Goal: Task Accomplishment & Management: Manage account settings

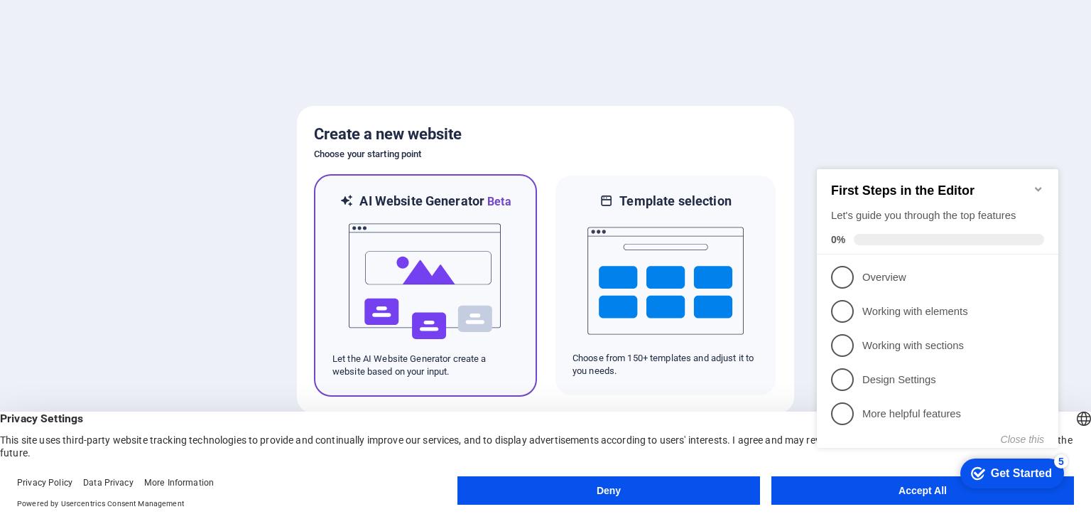
click at [451, 310] on img at bounding box center [425, 281] width 156 height 142
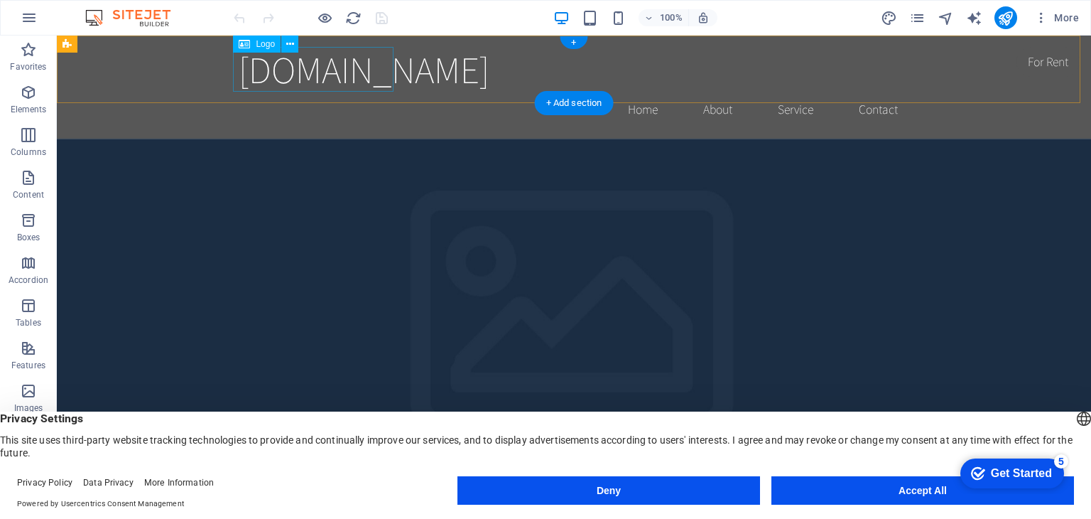
click at [361, 83] on div "[DOMAIN_NAME]" at bounding box center [574, 69] width 671 height 45
click at [289, 43] on icon at bounding box center [290, 44] width 8 height 15
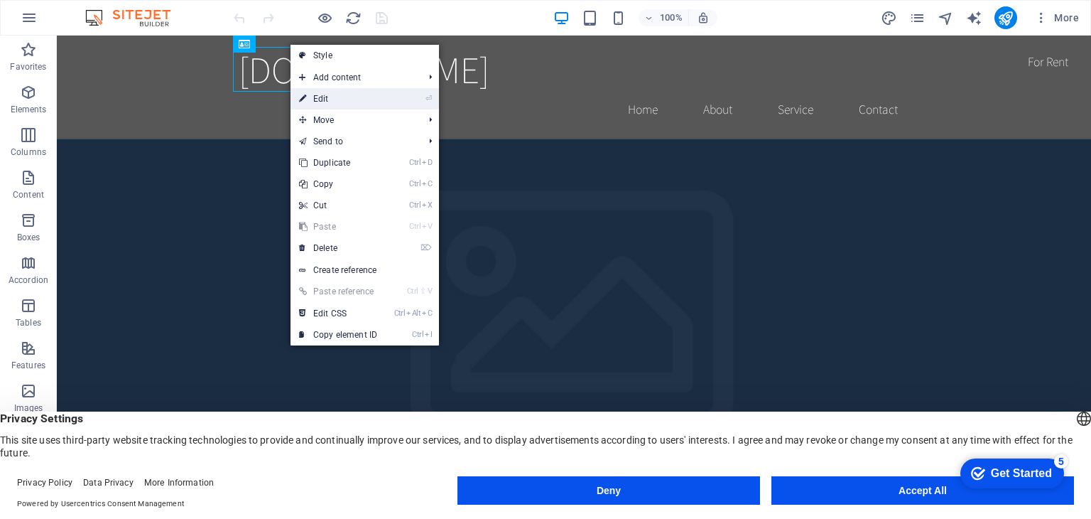
click at [352, 93] on link "⏎ Edit" at bounding box center [338, 98] width 95 height 21
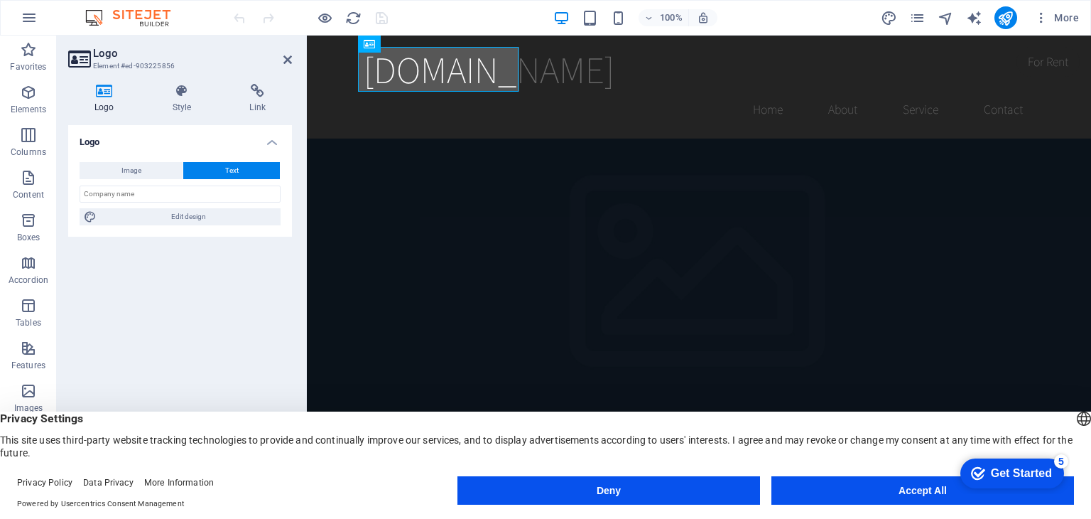
click at [269, 145] on h4 "Logo" at bounding box center [180, 138] width 224 height 26
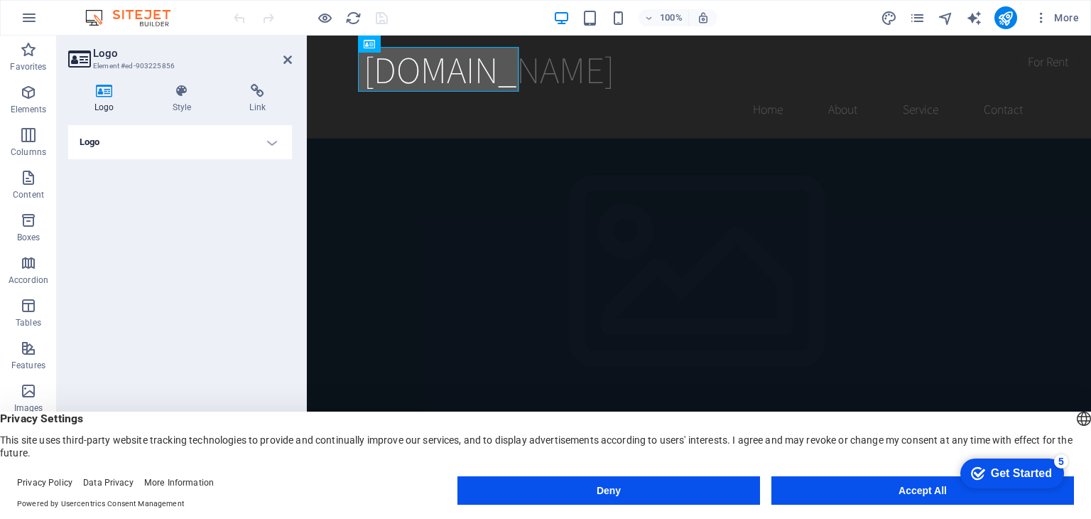
click at [269, 145] on h4 "Logo" at bounding box center [180, 142] width 224 height 34
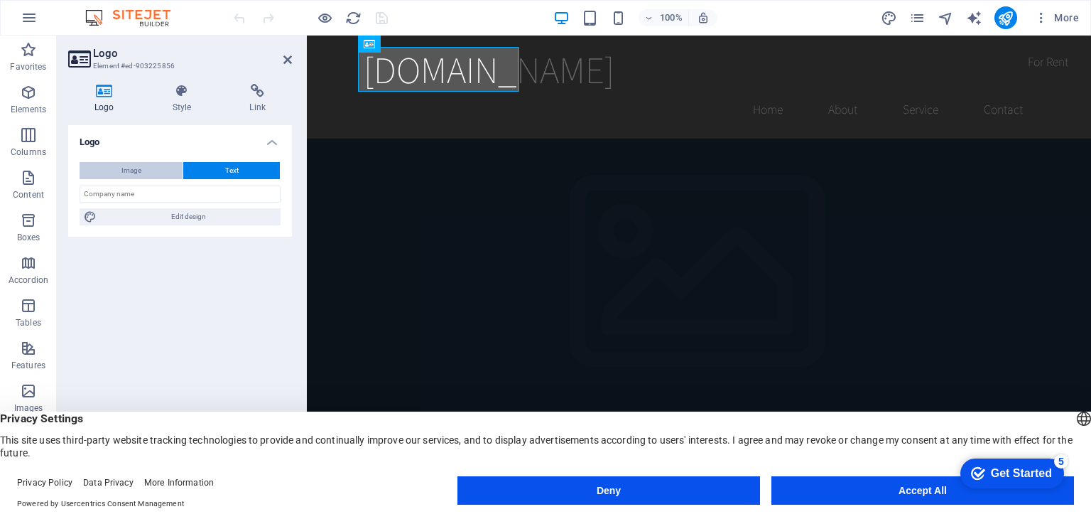
click at [145, 173] on button "Image" at bounding box center [131, 170] width 103 height 17
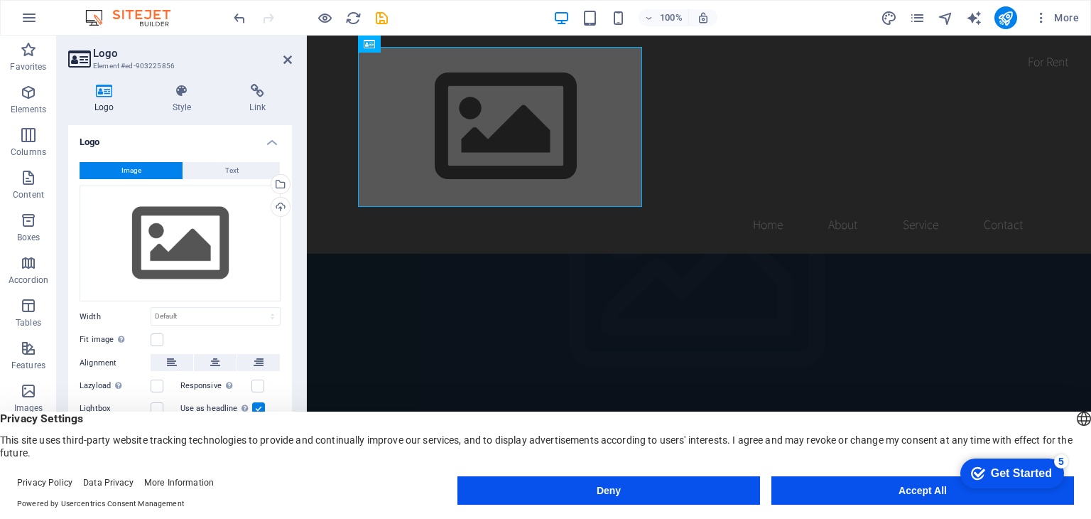
click at [830, 474] on footer "Privacy Policy Data Privacy More Information Powered by Usercentrics Consent Ma…" at bounding box center [545, 493] width 1091 height 51
click at [838, 490] on button "Accept All" at bounding box center [923, 490] width 303 height 28
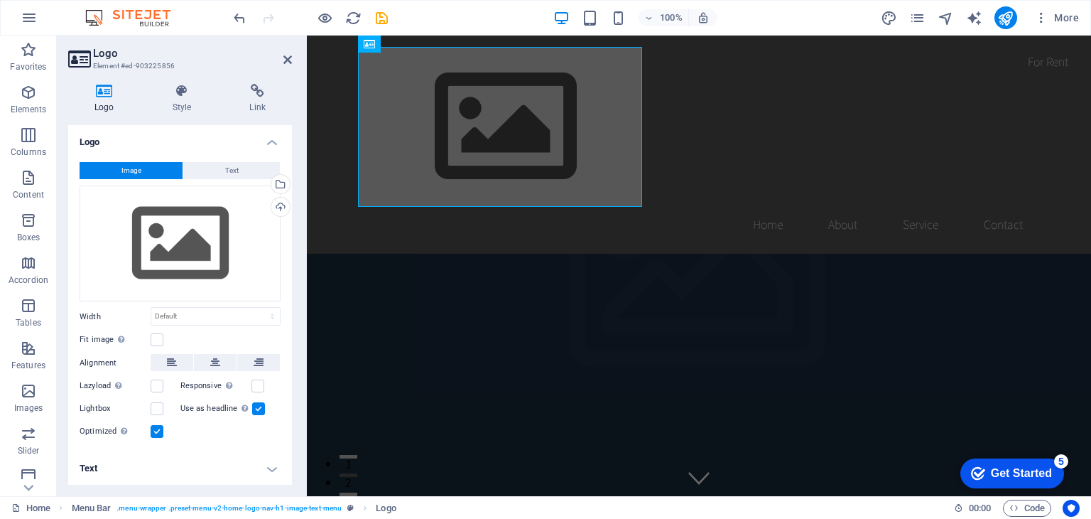
click at [110, 105] on h4 "Logo" at bounding box center [107, 99] width 78 height 30
click at [333, 42] on span "Menu Bar" at bounding box center [346, 44] width 37 height 9
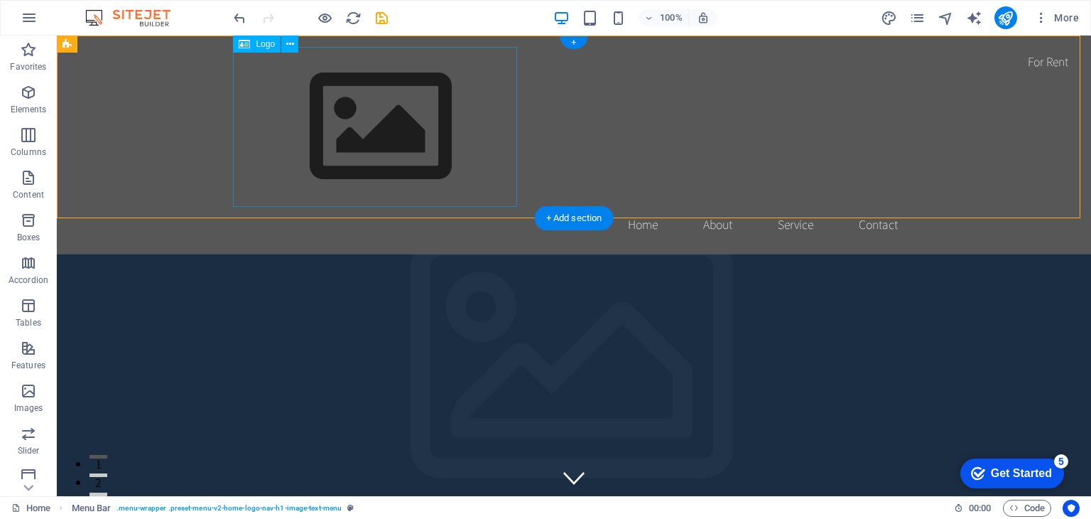
click at [448, 106] on div at bounding box center [574, 127] width 671 height 160
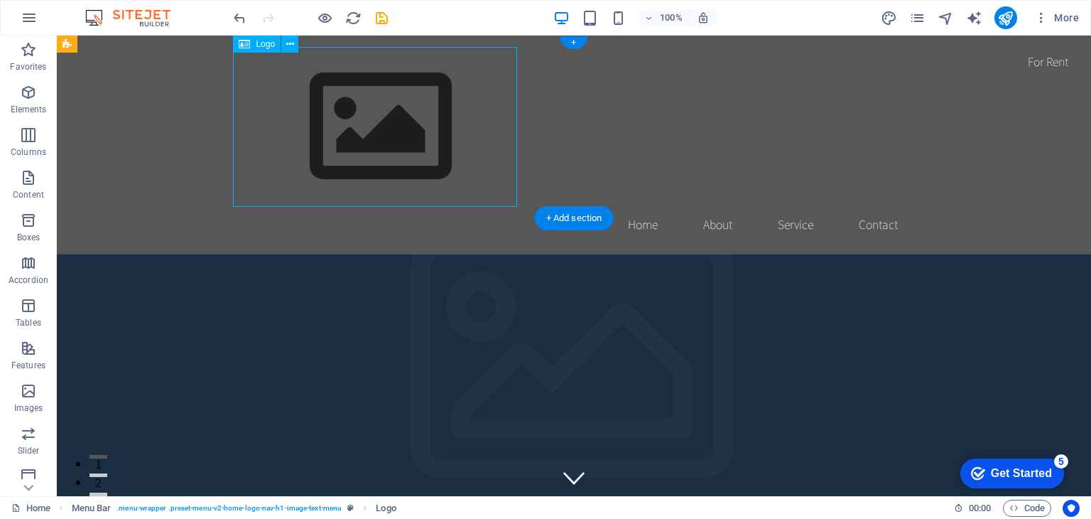
click at [448, 106] on div at bounding box center [574, 127] width 671 height 160
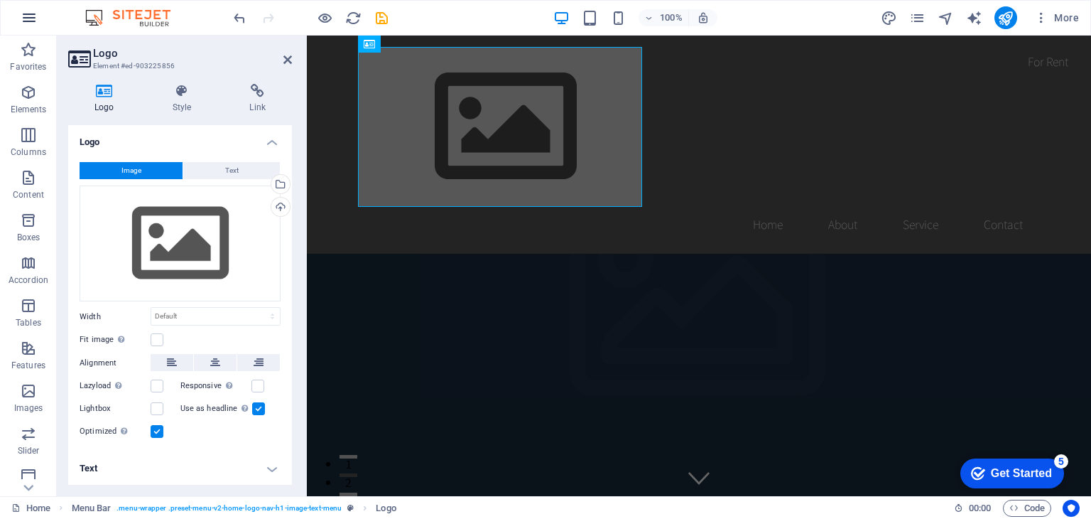
click at [28, 23] on icon "button" at bounding box center [29, 17] width 17 height 17
